Goal: Find specific page/section: Find specific page/section

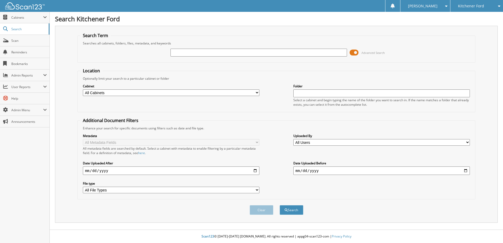
click at [194, 50] on input "text" at bounding box center [259, 53] width 177 height 8
drag, startPoint x: 213, startPoint y: 52, endPoint x: 351, endPoint y: 54, distance: 138.2
click at [298, 57] on div "POLSKY'S STRENGTH & CONDITIONING LTD." at bounding box center [259, 52] width 177 height 9
type input "POLSKY'S STRENGTH"
click at [295, 210] on button "Search" at bounding box center [292, 210] width 24 height 10
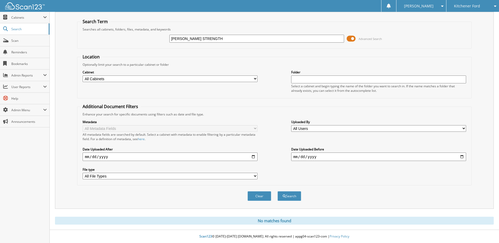
drag, startPoint x: 221, startPoint y: 42, endPoint x: 316, endPoint y: 48, distance: 95.2
click at [316, 48] on fieldset "Search Term Searches all cabinets, folders, files, metadata, and keywords POLSK…" at bounding box center [274, 34] width 395 height 30
type input "POLSKY"
click at [297, 195] on button "Search" at bounding box center [290, 196] width 24 height 10
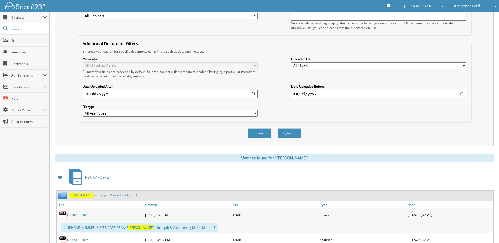
scroll to position [130, 0]
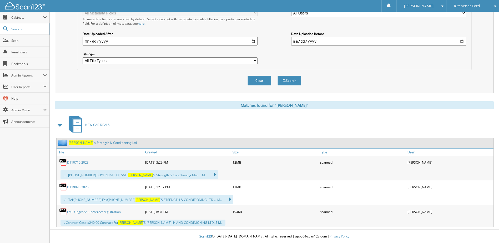
click at [95, 213] on link "LMP Upgrade - incorrect registration" at bounding box center [94, 212] width 54 height 4
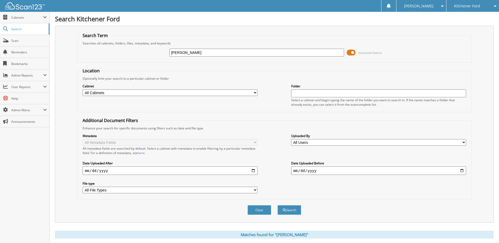
click at [201, 50] on input "POLSKY" at bounding box center [257, 53] width 175 height 8
type input "houston"
click at [278, 205] on button "Search" at bounding box center [290, 210] width 24 height 10
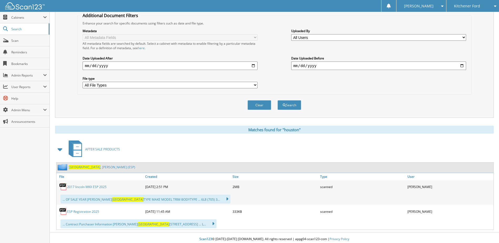
scroll to position [108, 0]
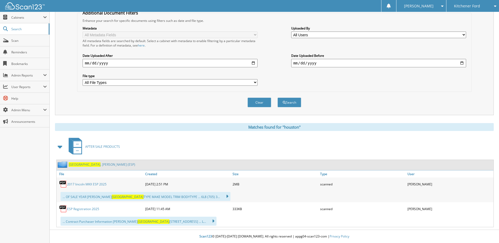
click at [89, 208] on link "ESP Registration 2025" at bounding box center [83, 209] width 32 height 4
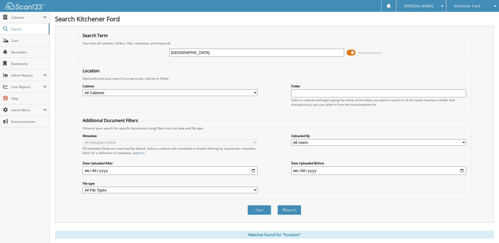
drag, startPoint x: 192, startPoint y: 53, endPoint x: 104, endPoint y: 47, distance: 87.9
click at [129, 49] on div "houston Advanced Search" at bounding box center [274, 53] width 389 height 14
paste input "25F6500"
type input "25F6500"
click at [290, 211] on button "Search" at bounding box center [290, 210] width 24 height 10
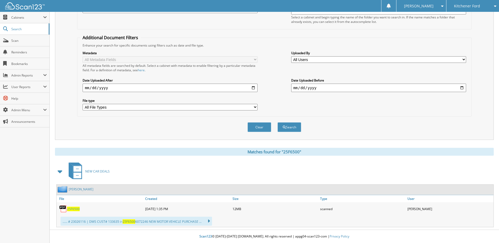
click at [71, 209] on span "25F6500" at bounding box center [73, 209] width 13 height 4
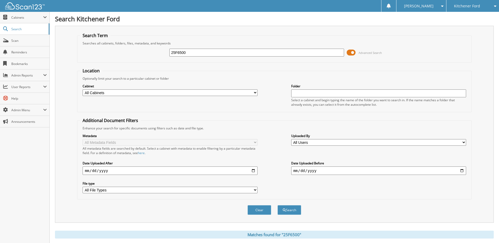
drag, startPoint x: 215, startPoint y: 51, endPoint x: 76, endPoint y: 33, distance: 139.8
click at [159, 45] on fieldset "Search Term Searches all cabinets, folders, files, metadata, and keywords 25F65…" at bounding box center [274, 48] width 395 height 30
paste input "M1540"
type input "25M1540"
click at [289, 212] on button "Search" at bounding box center [290, 210] width 24 height 10
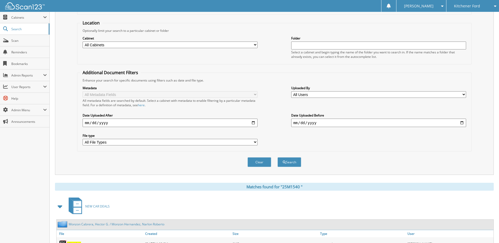
scroll to position [83, 0]
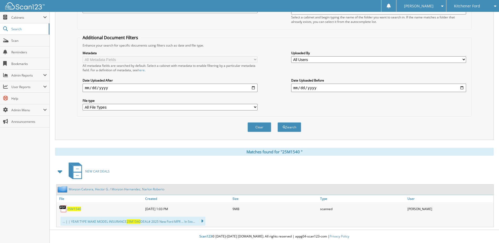
click at [77, 209] on span "2 5 M 1 5 4 0" at bounding box center [74, 209] width 14 height 4
